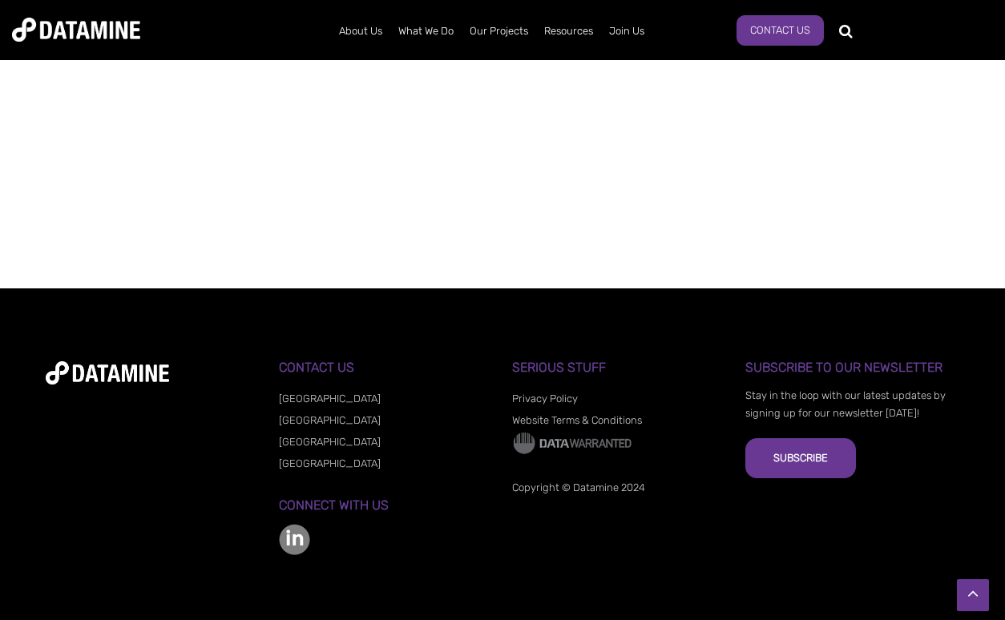
scroll to position [857, 0]
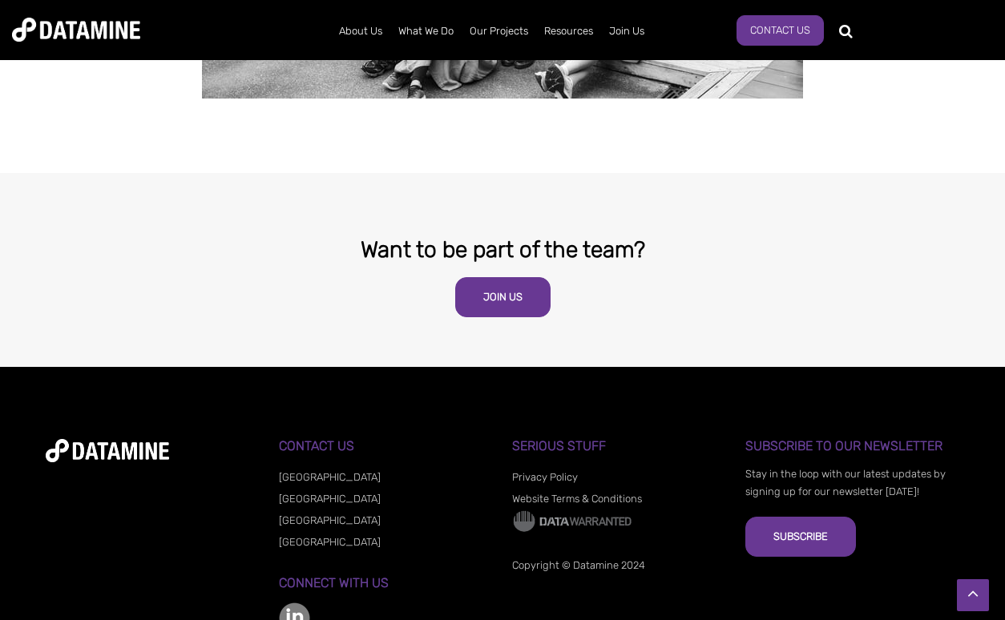
scroll to position [3155, 0]
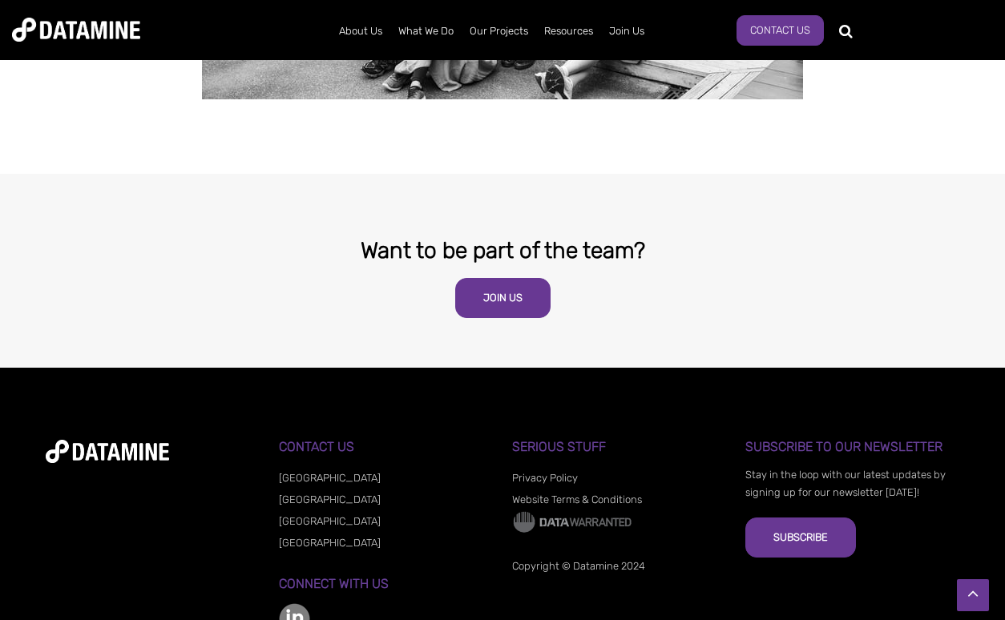
click at [305, 537] on link "[GEOGRAPHIC_DATA]" at bounding box center [330, 543] width 102 height 12
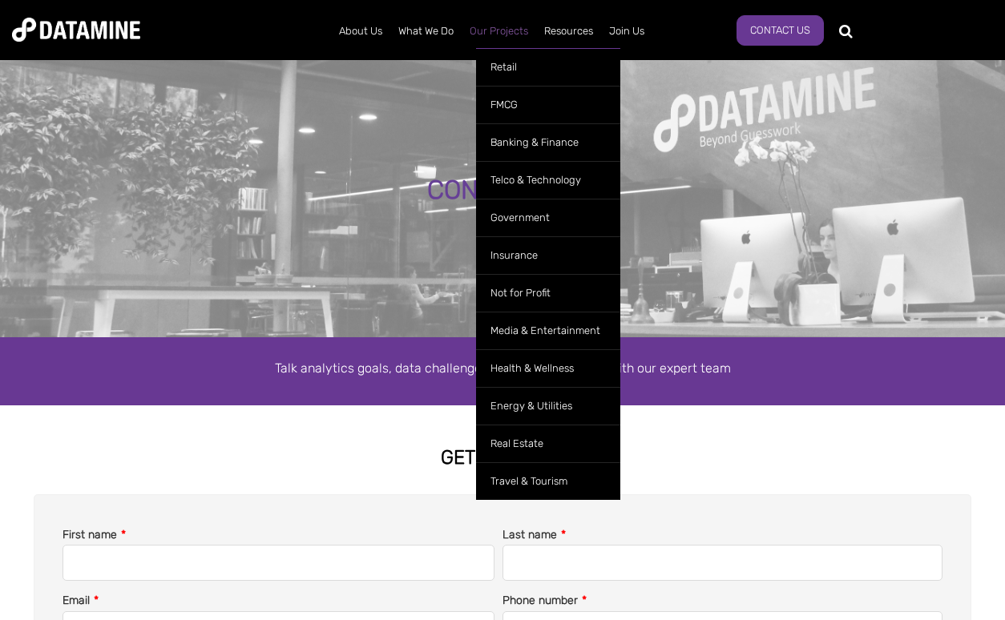
click at [504, 36] on link "Our Projects" at bounding box center [499, 31] width 75 height 42
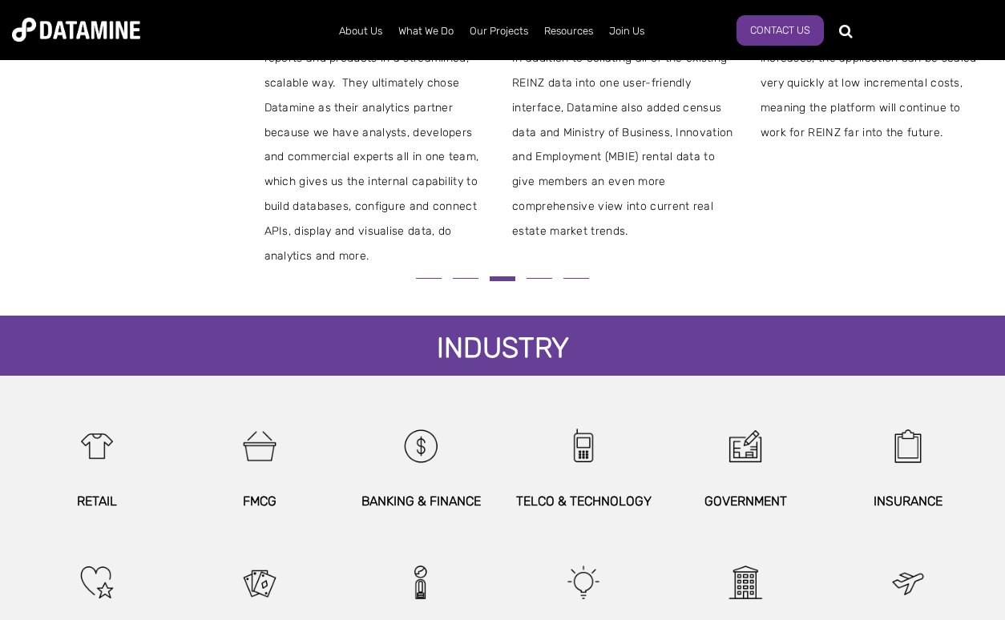
scroll to position [706, 0]
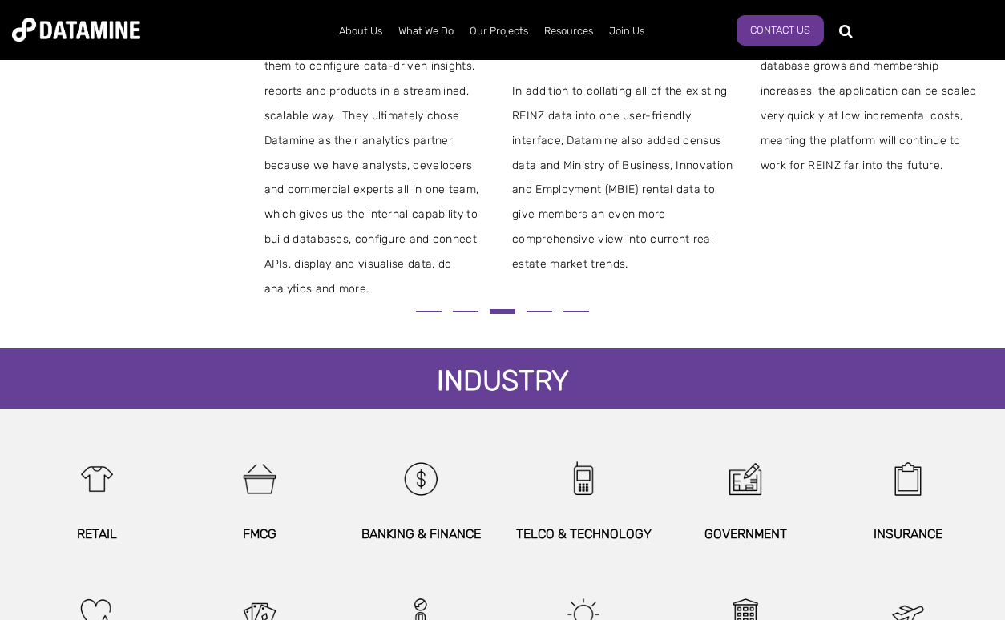
click at [426, 316] on button at bounding box center [428, 311] width 37 height 9
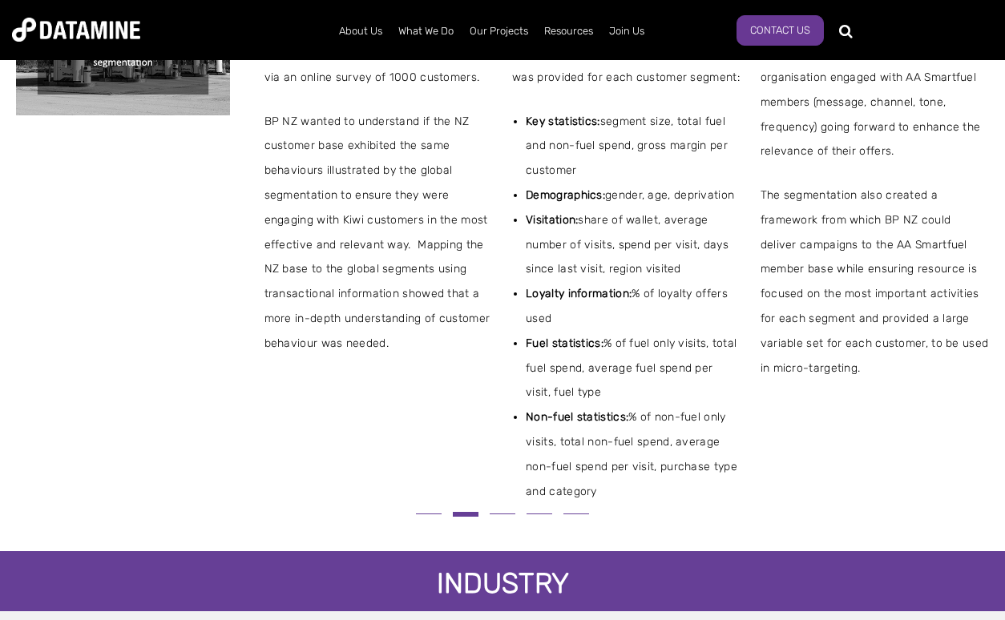
scroll to position [611, 0]
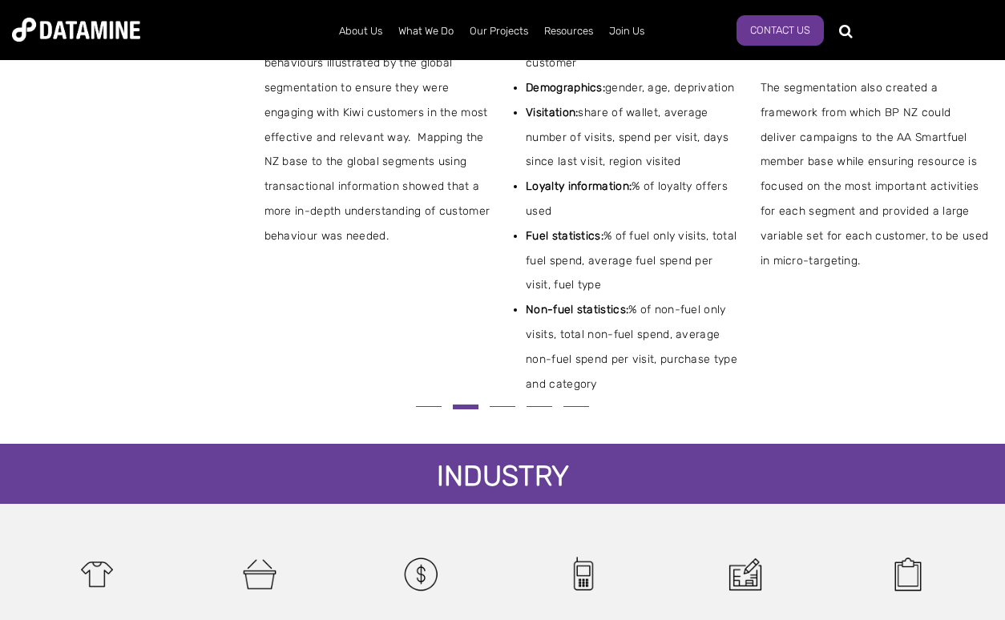
click at [433, 411] on button at bounding box center [428, 406] width 37 height 9
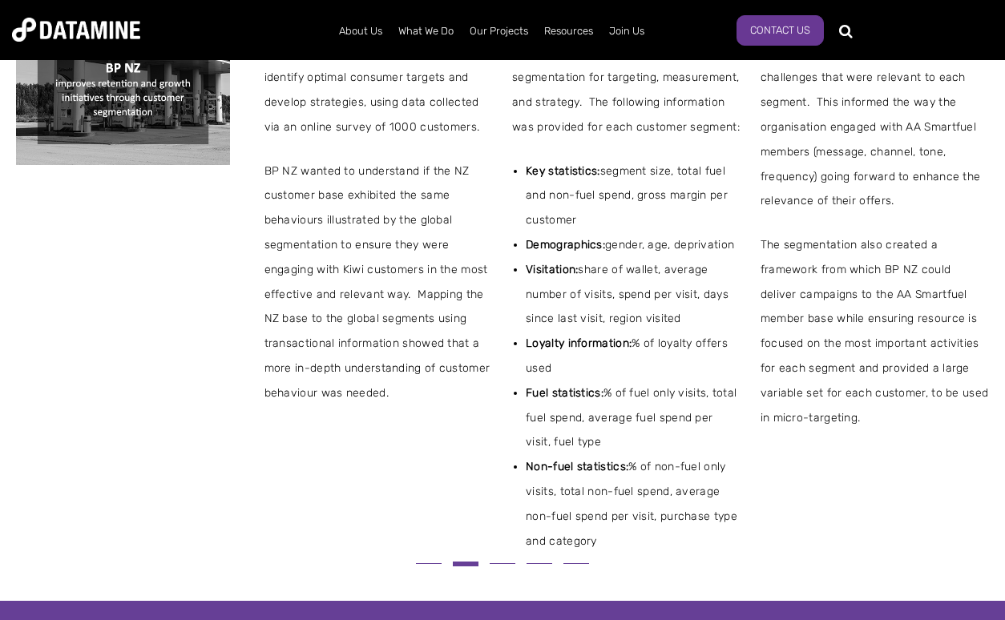
scroll to position [608, 0]
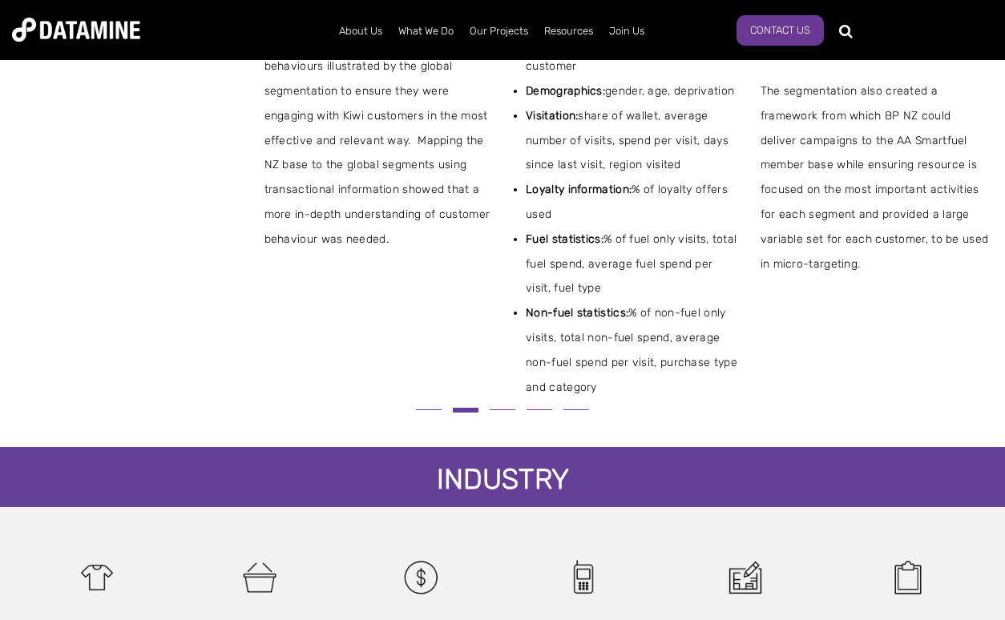
click at [433, 414] on button at bounding box center [428, 410] width 37 height 9
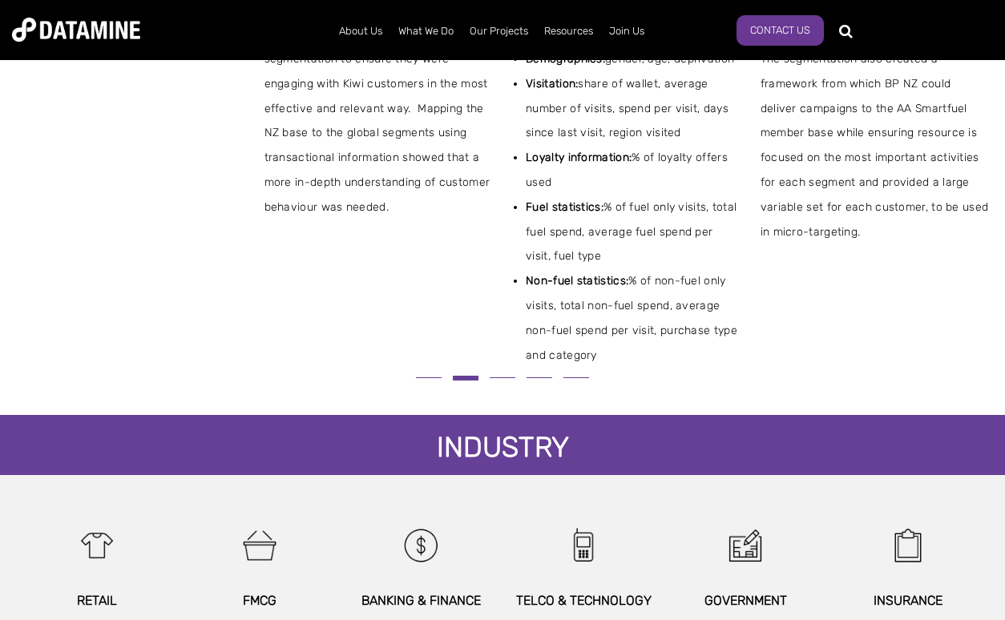
scroll to position [783, 0]
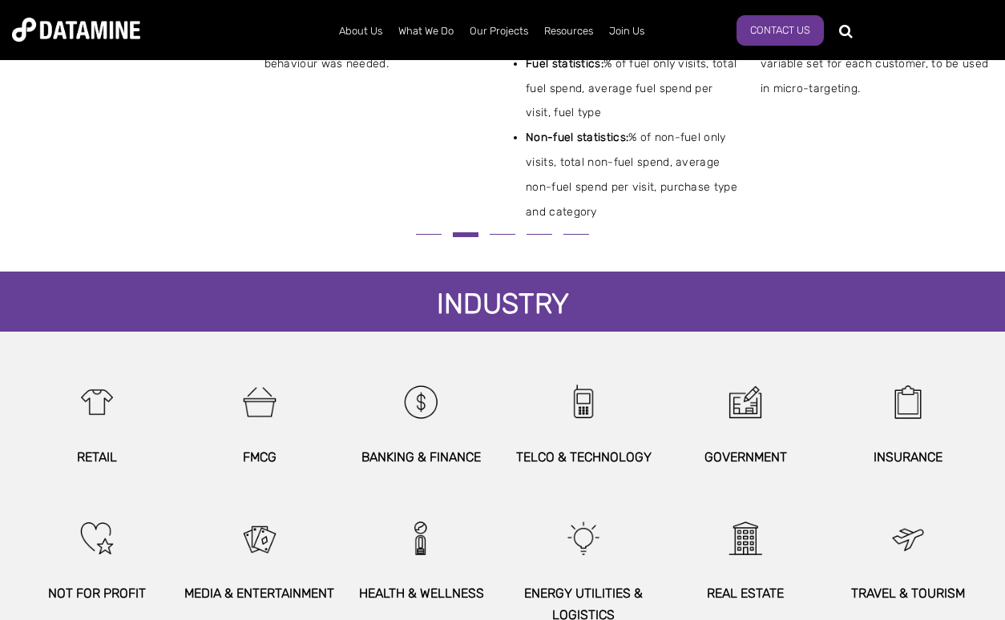
click at [436, 235] on span at bounding box center [429, 234] width 26 height 1
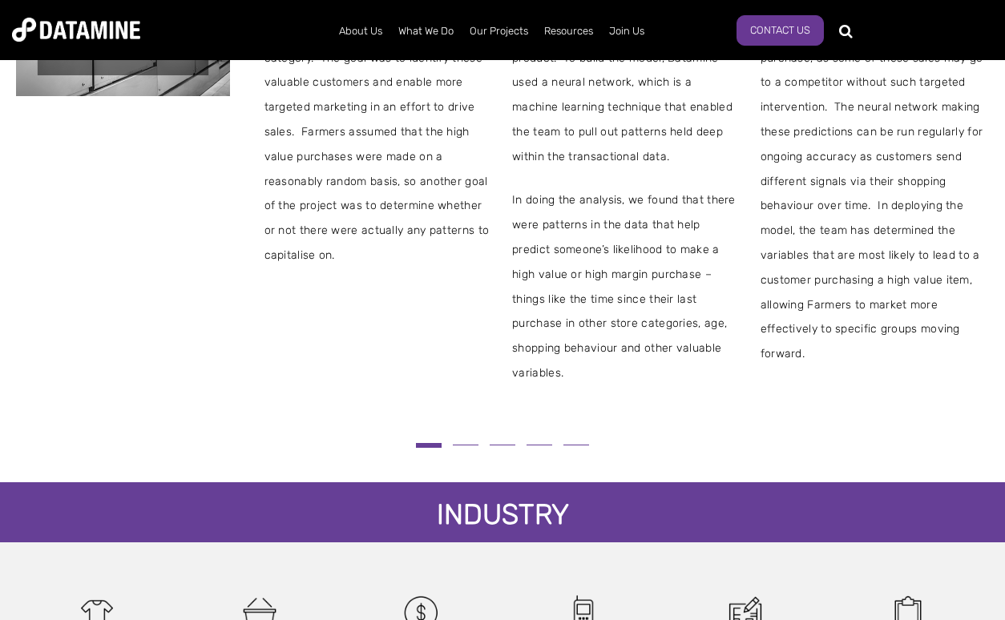
scroll to position [571, 0]
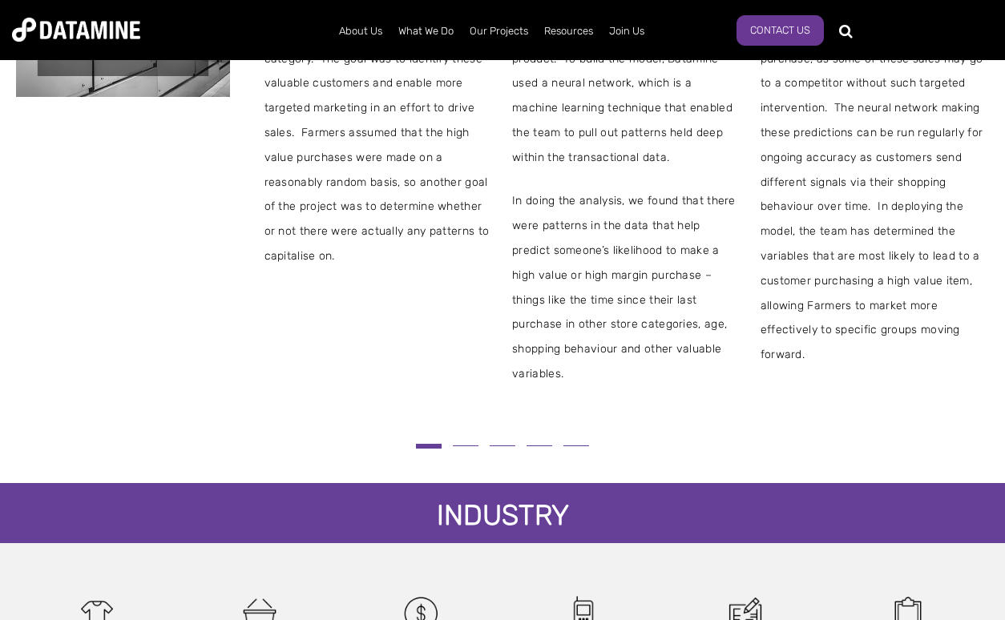
click at [465, 446] on span at bounding box center [466, 446] width 26 height 1
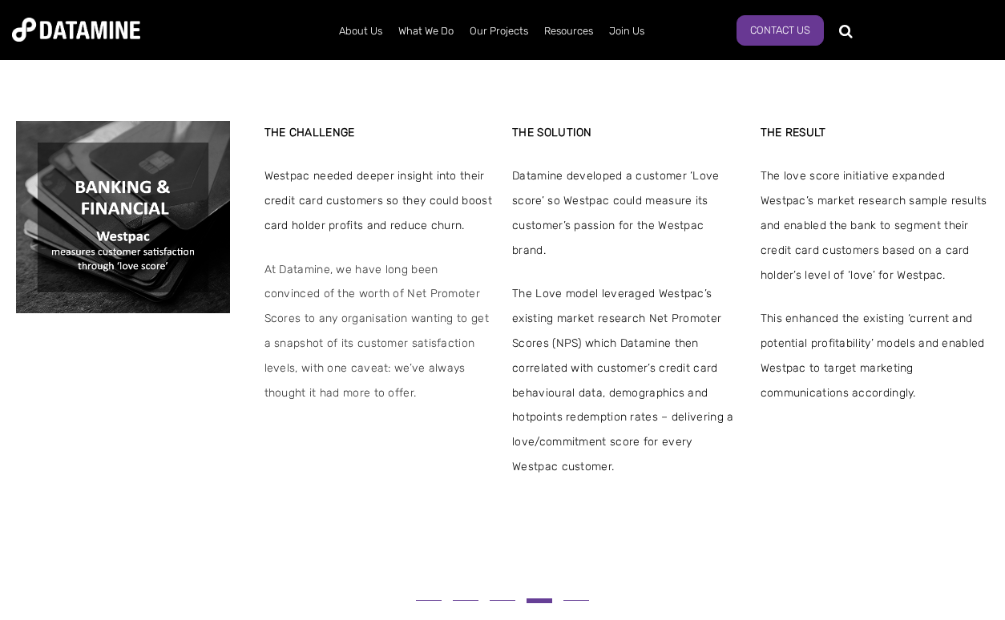
scroll to position [422, 0]
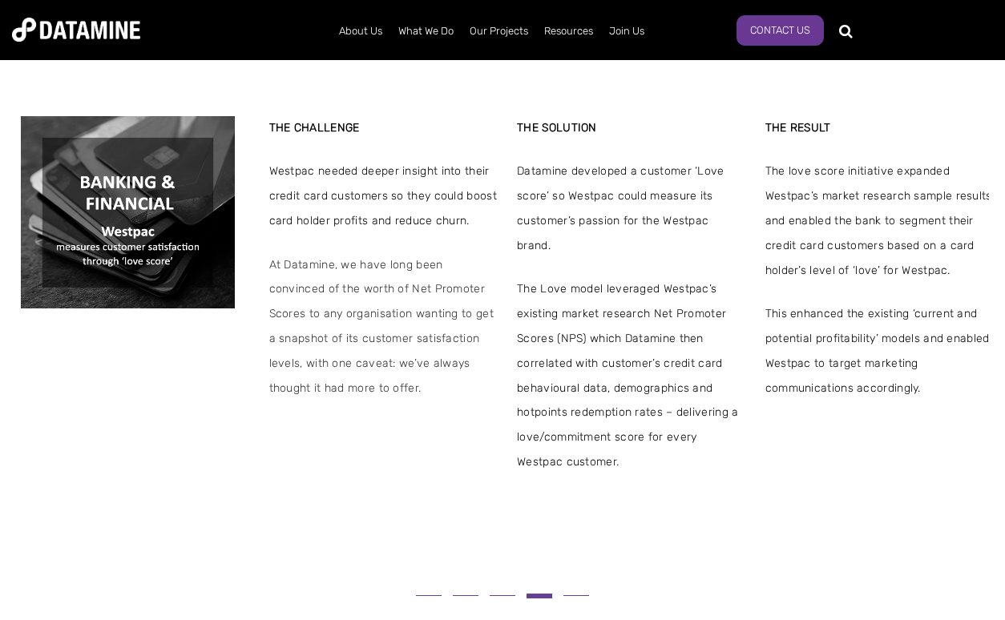
click at [411, 260] on div "THE CHALLENGE Westpac needed deeper insight into their credit card customers so…" at bounding box center [383, 295] width 228 height 359
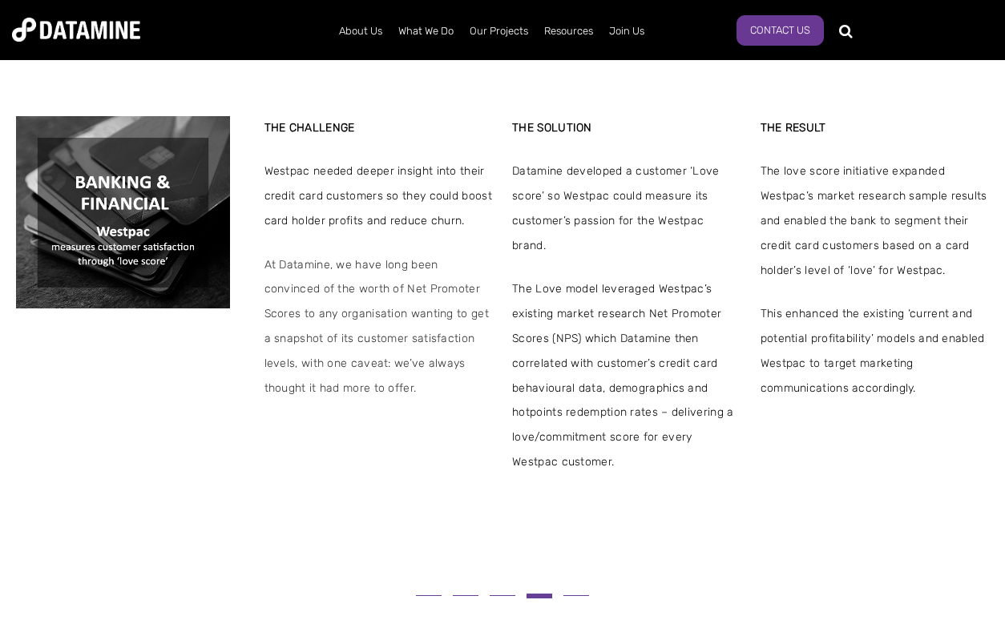
drag, startPoint x: 411, startPoint y: 260, endPoint x: 395, endPoint y: 255, distance: 16.7
click at [395, 255] on div "THE CHALLENGE Westpac needed deeper insight into their credit card customers so…" at bounding box center [378, 295] width 228 height 359
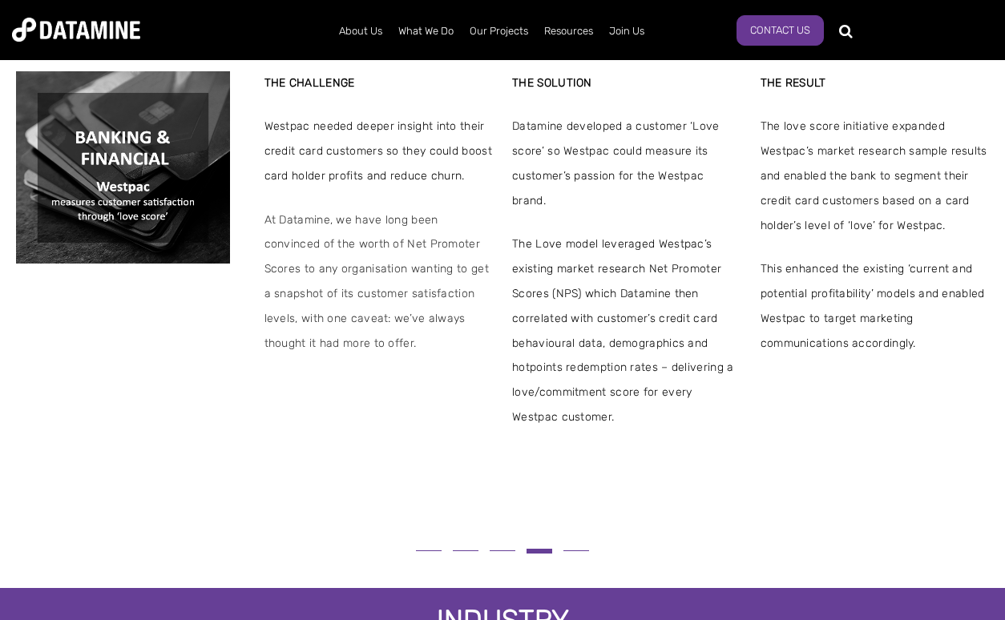
scroll to position [467, 0]
click at [574, 551] on span at bounding box center [576, 550] width 26 height 1
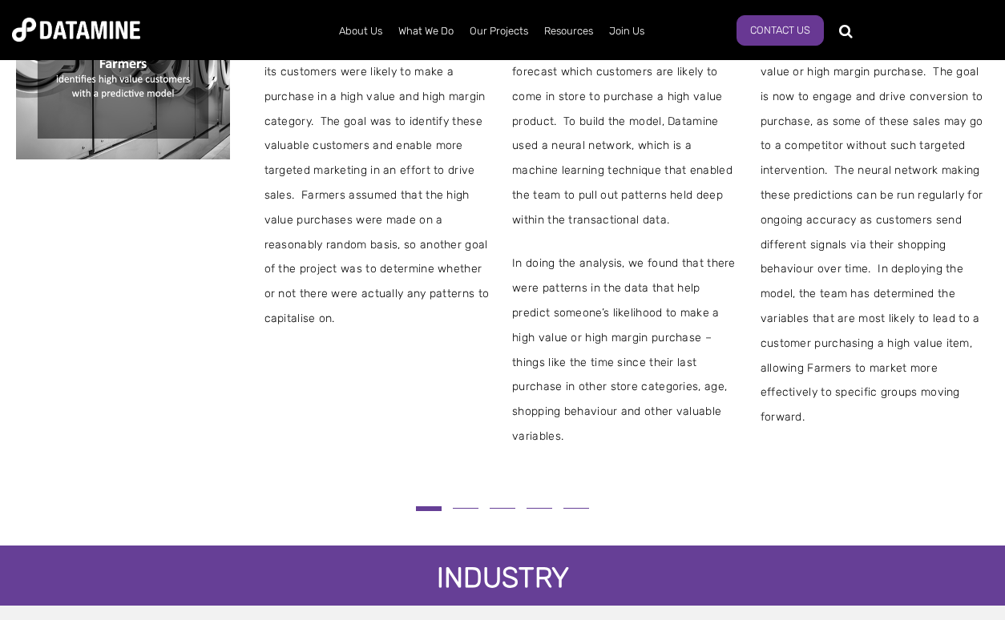
scroll to position [539, 0]
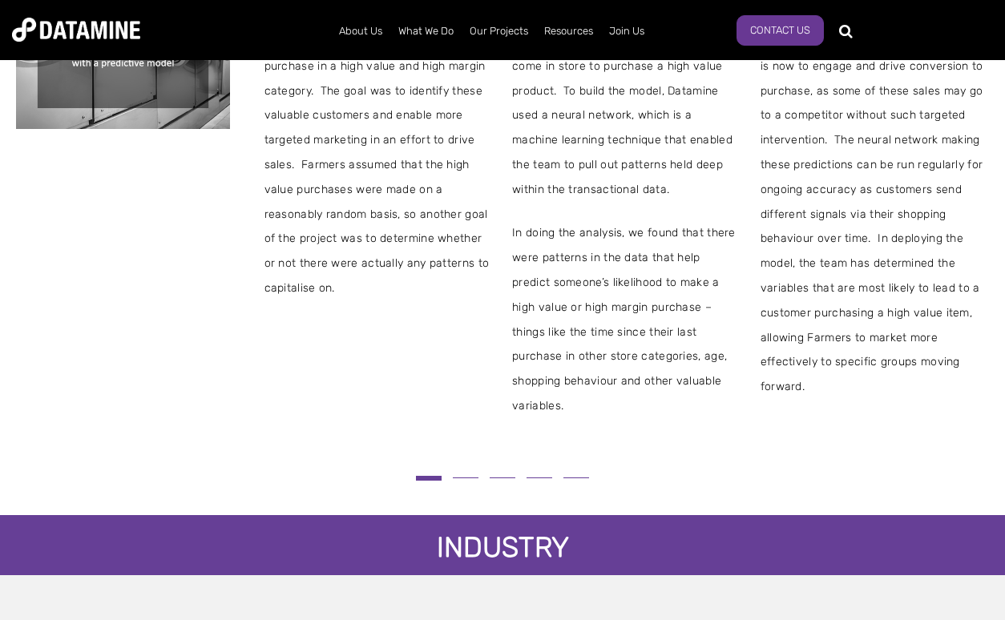
click at [576, 482] on button at bounding box center [576, 478] width 37 height 9
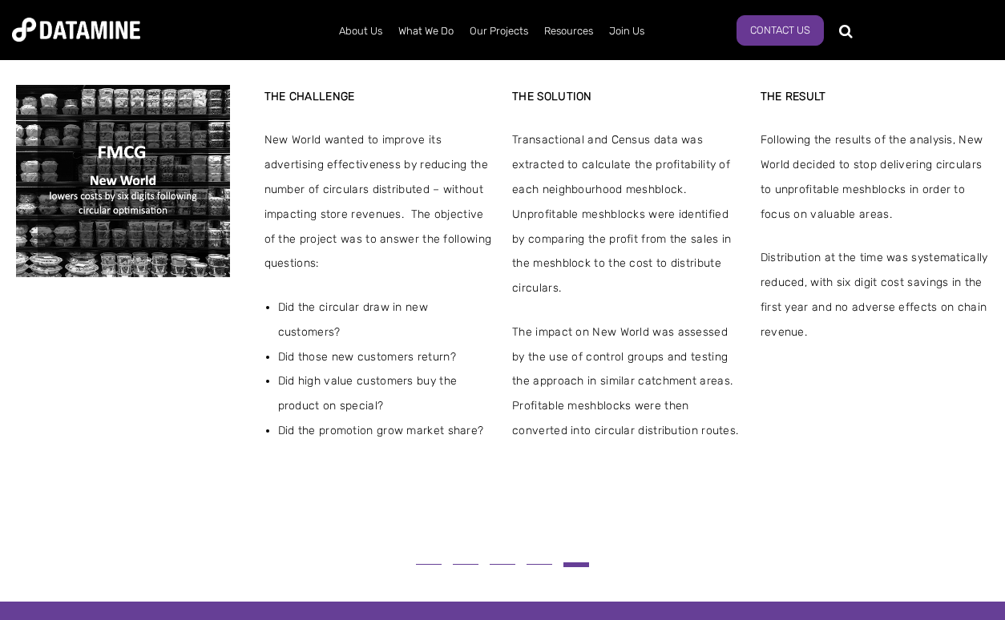
scroll to position [373, 0]
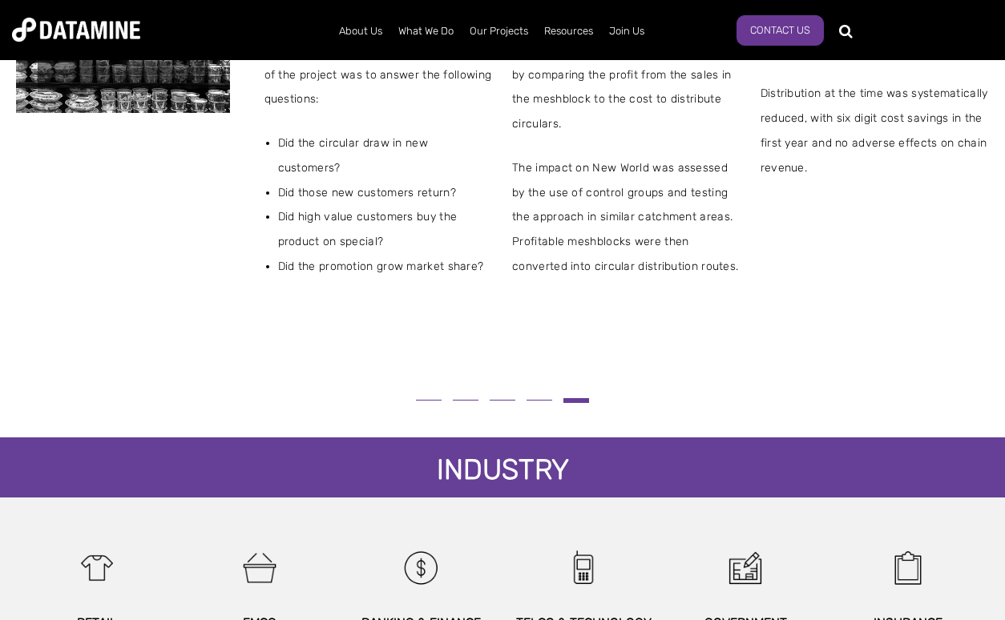
scroll to position [865, 0]
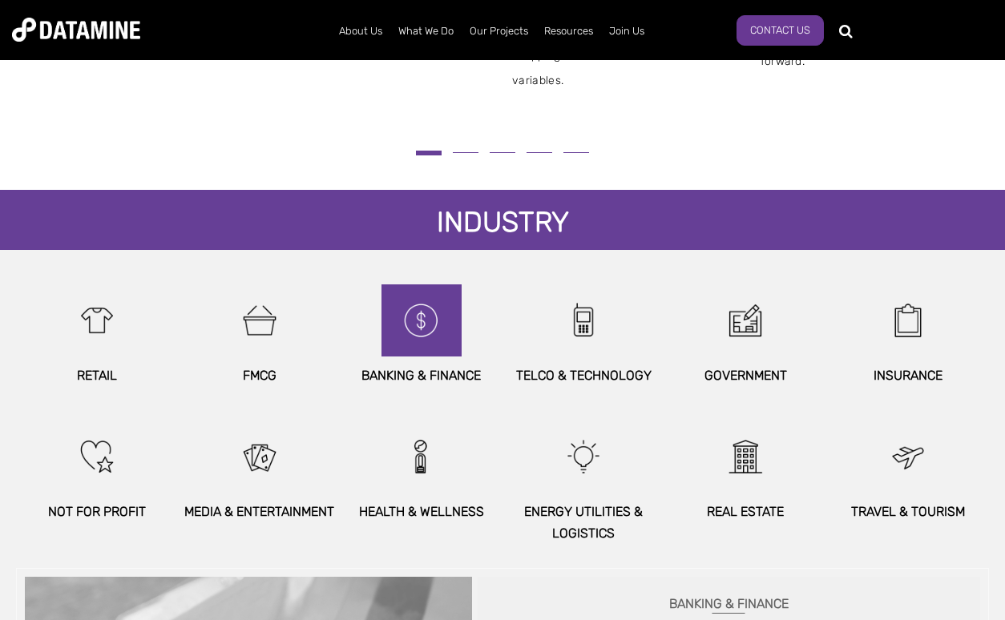
click at [412, 334] on img at bounding box center [421, 321] width 69 height 72
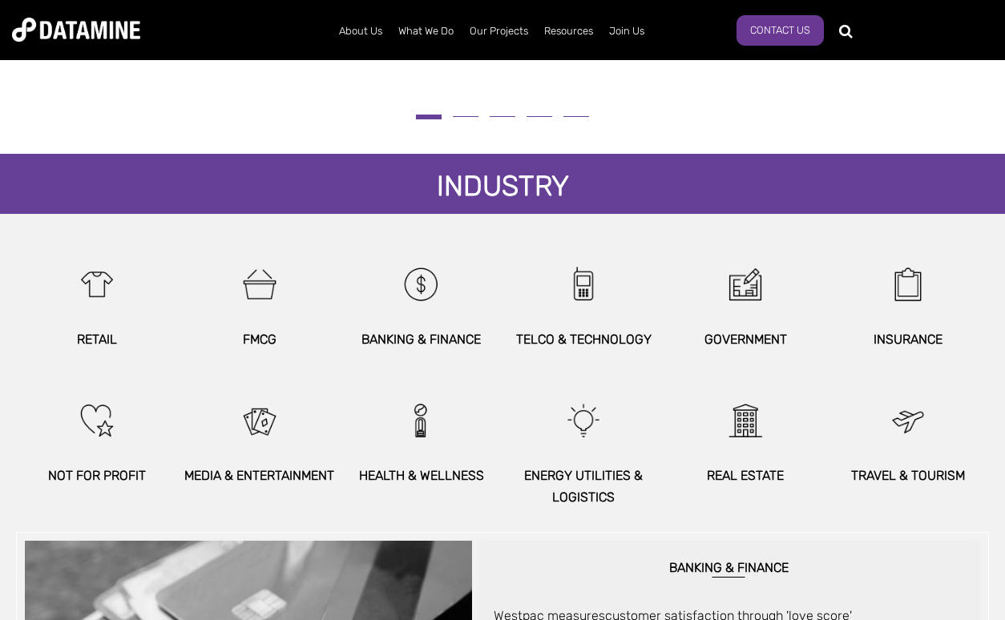
scroll to position [910, 0]
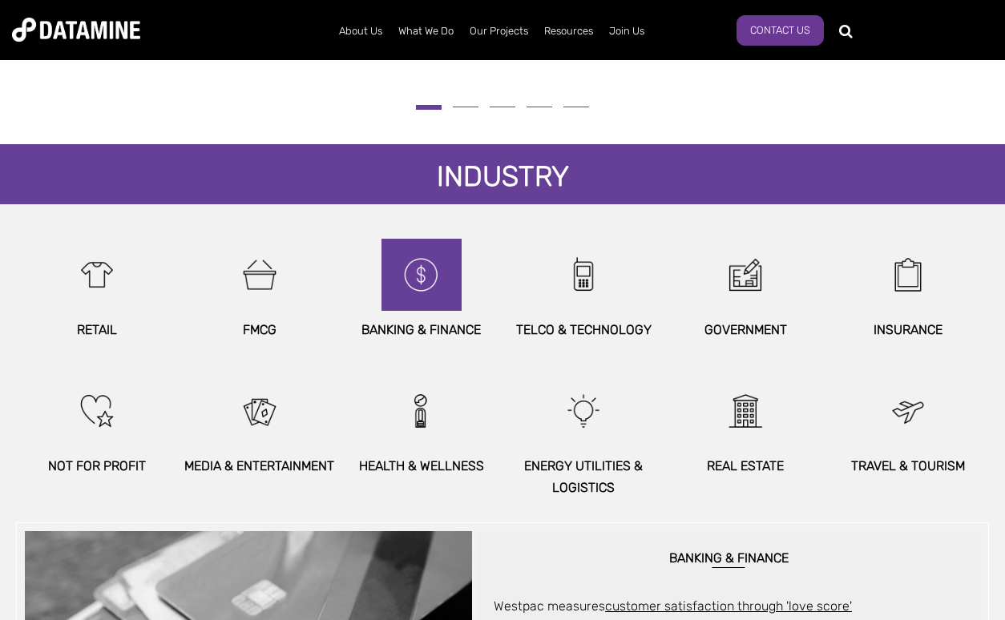
click at [438, 277] on img at bounding box center [421, 275] width 69 height 72
click at [438, 278] on img at bounding box center [421, 275] width 69 height 72
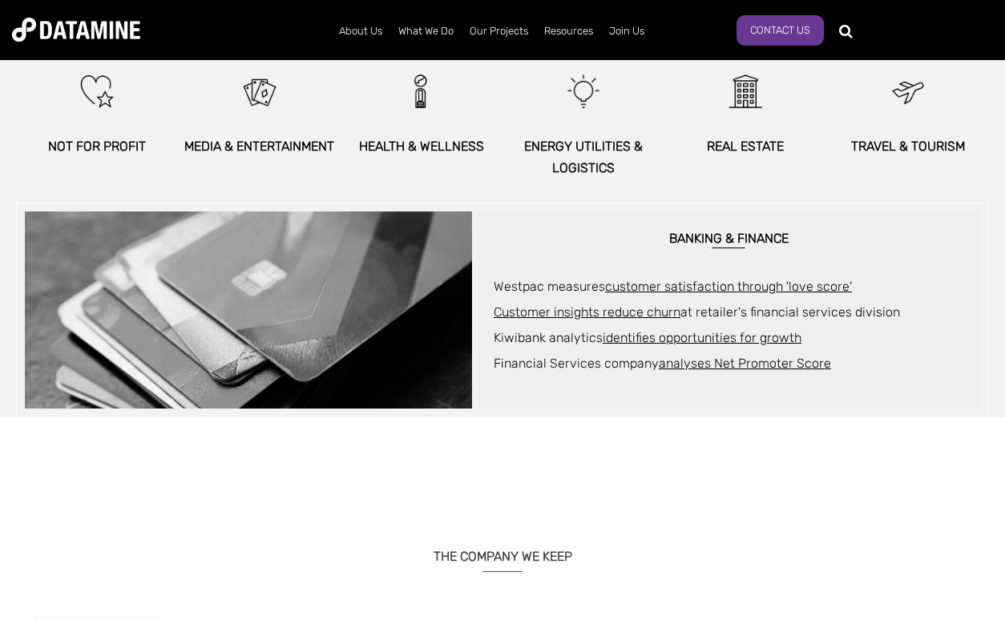
scroll to position [1231, 0]
click at [644, 341] on link "identifies opportunities for growth" at bounding box center [702, 336] width 199 height 15
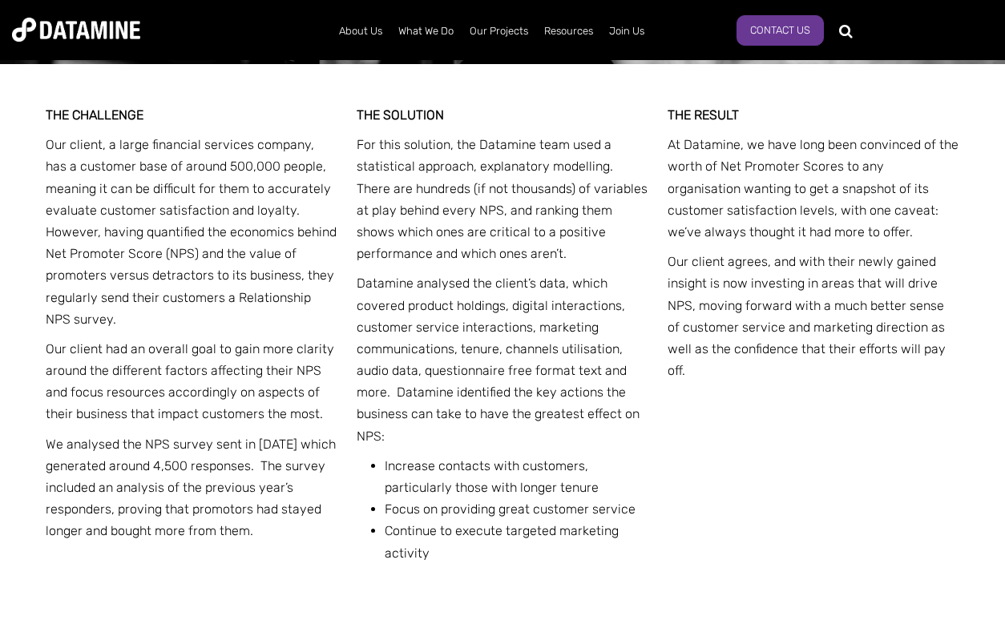
scroll to position [2655, 0]
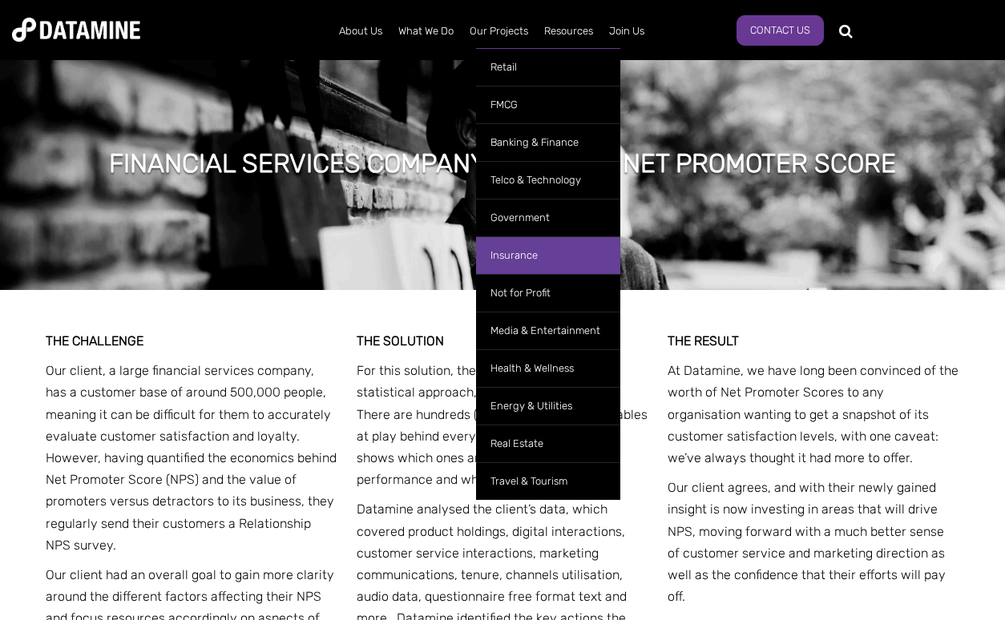
click at [574, 253] on link "Insurance" at bounding box center [548, 255] width 144 height 38
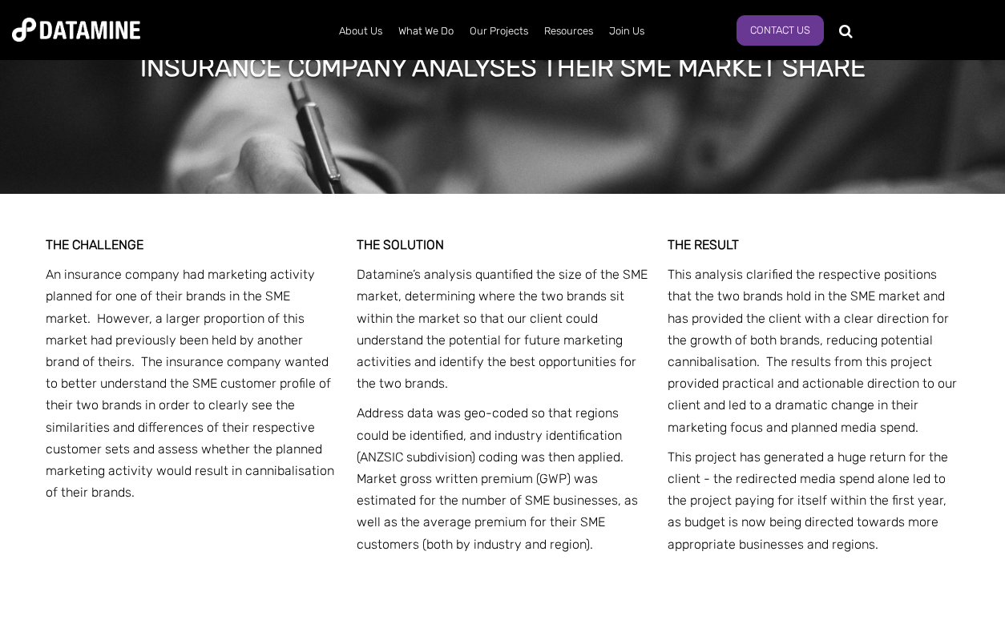
scroll to position [1875, 0]
